Goal: Browse casually

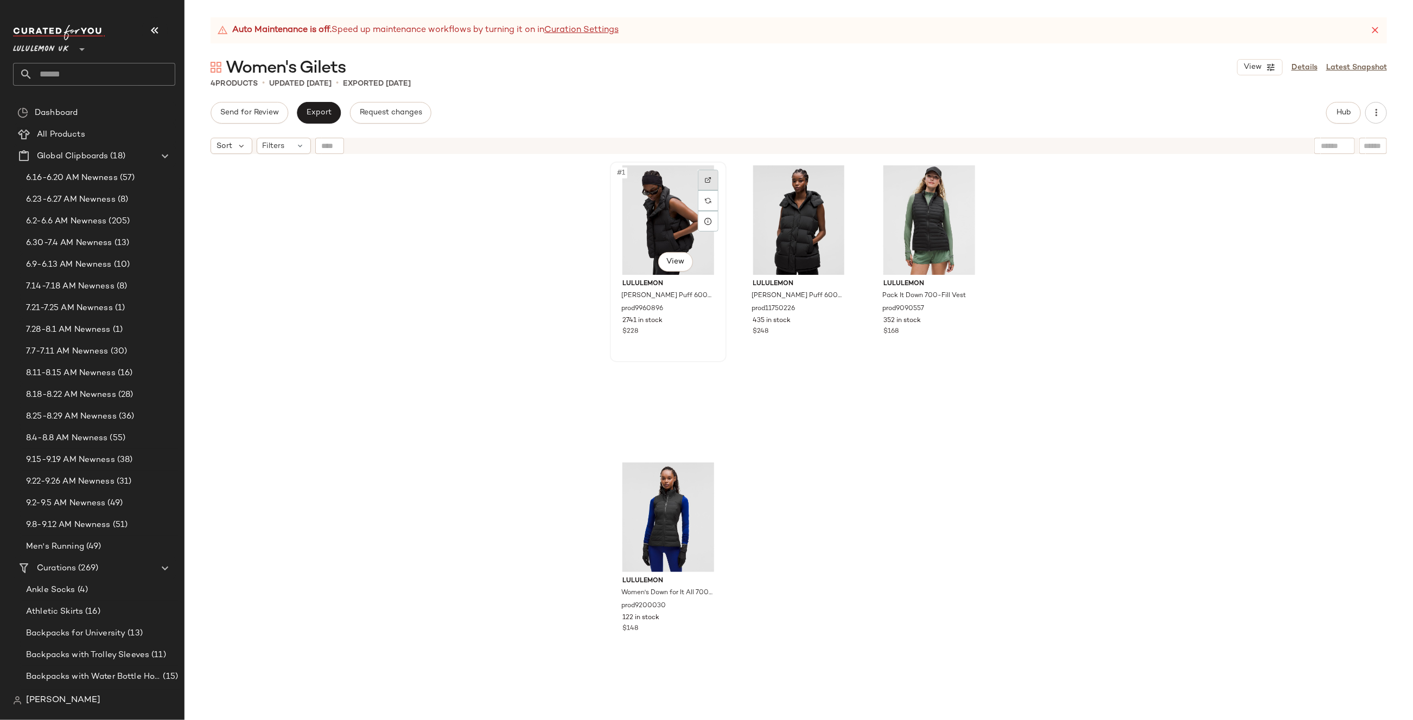
click at [705, 177] on img at bounding box center [708, 180] width 7 height 7
click at [844, 172] on div at bounding box center [838, 180] width 21 height 21
click at [961, 183] on div at bounding box center [969, 180] width 21 height 21
click at [705, 474] on img at bounding box center [708, 477] width 7 height 7
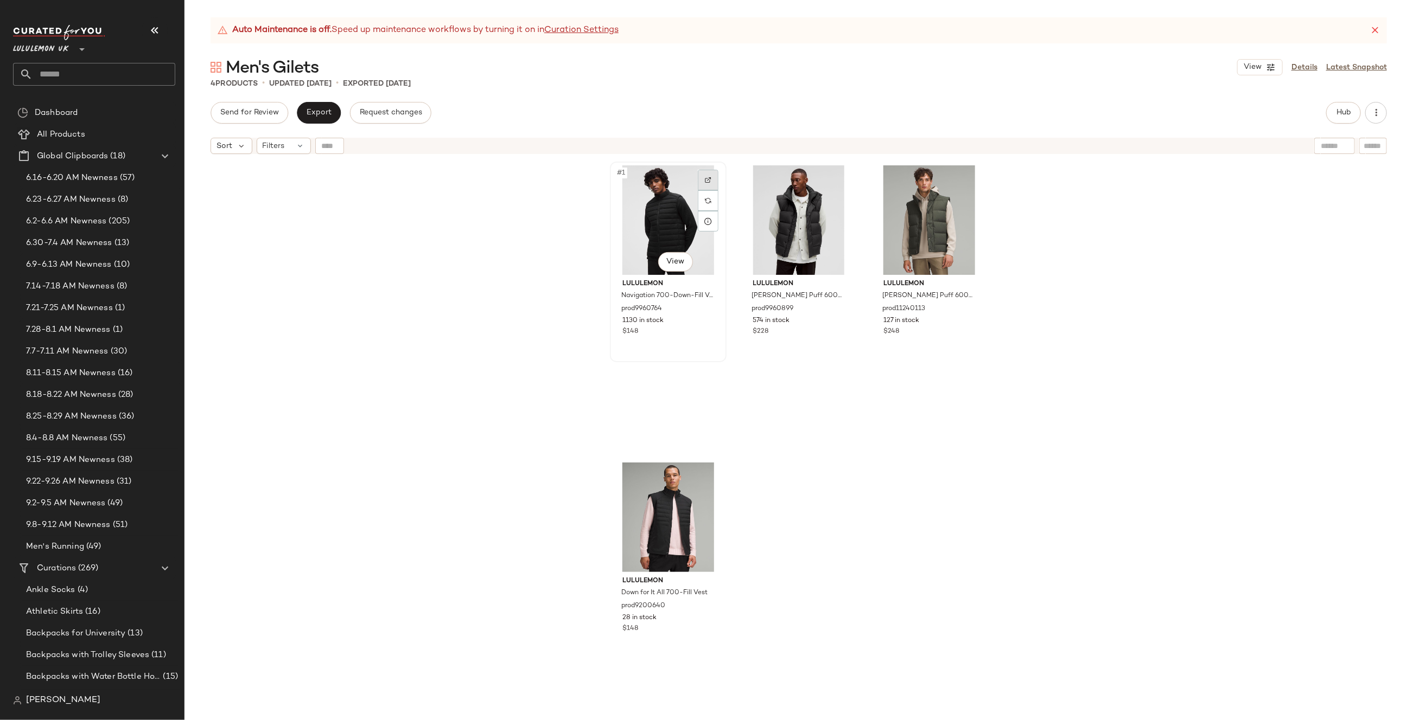
click at [713, 175] on div at bounding box center [708, 180] width 21 height 21
click at [829, 178] on div at bounding box center [838, 180] width 21 height 21
click at [966, 174] on div at bounding box center [969, 180] width 21 height 21
drag, startPoint x: 699, startPoint y: 466, endPoint x: 704, endPoint y: 469, distance: 6.3
click at [704, 469] on div at bounding box center [708, 477] width 21 height 21
